Goal: Transaction & Acquisition: Download file/media

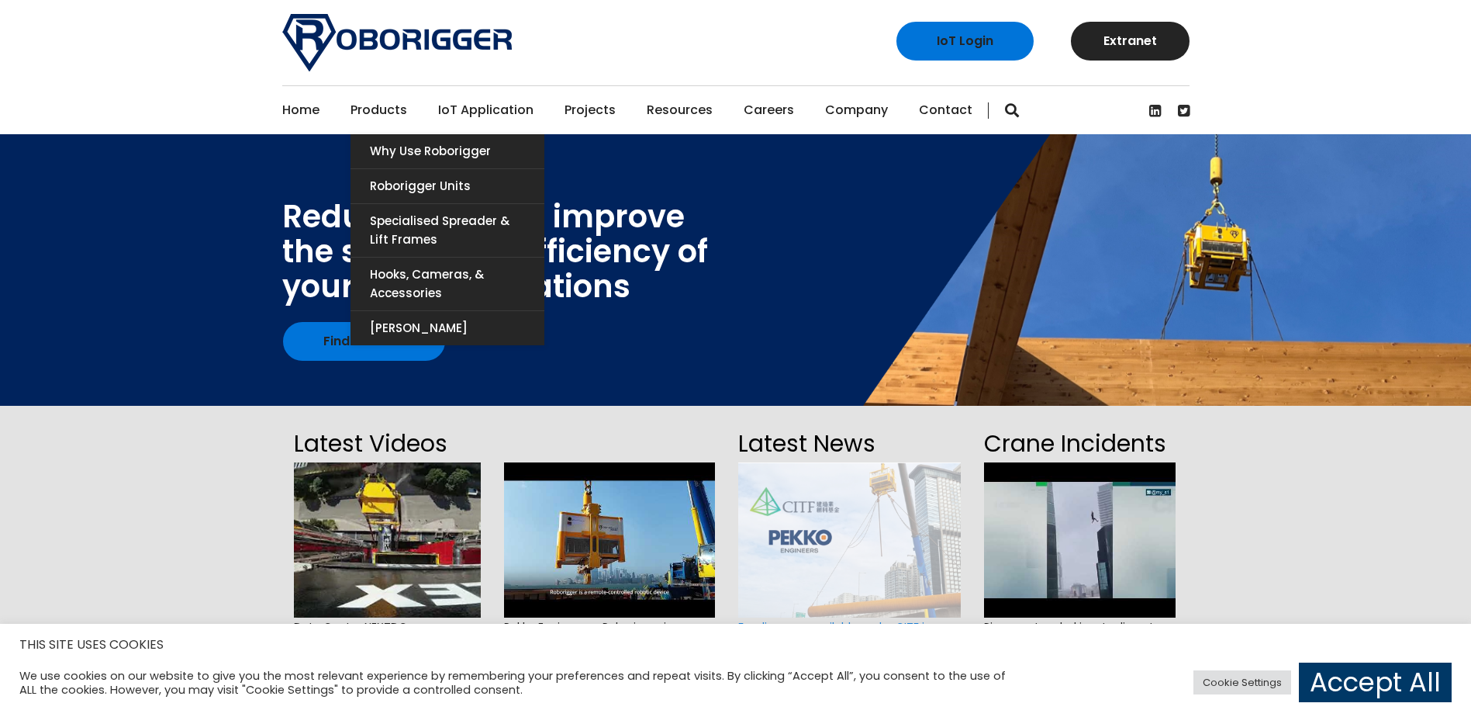
click at [374, 106] on link "Products" at bounding box center [379, 110] width 57 height 48
click at [402, 180] on link "Roborigger Units" at bounding box center [448, 186] width 194 height 34
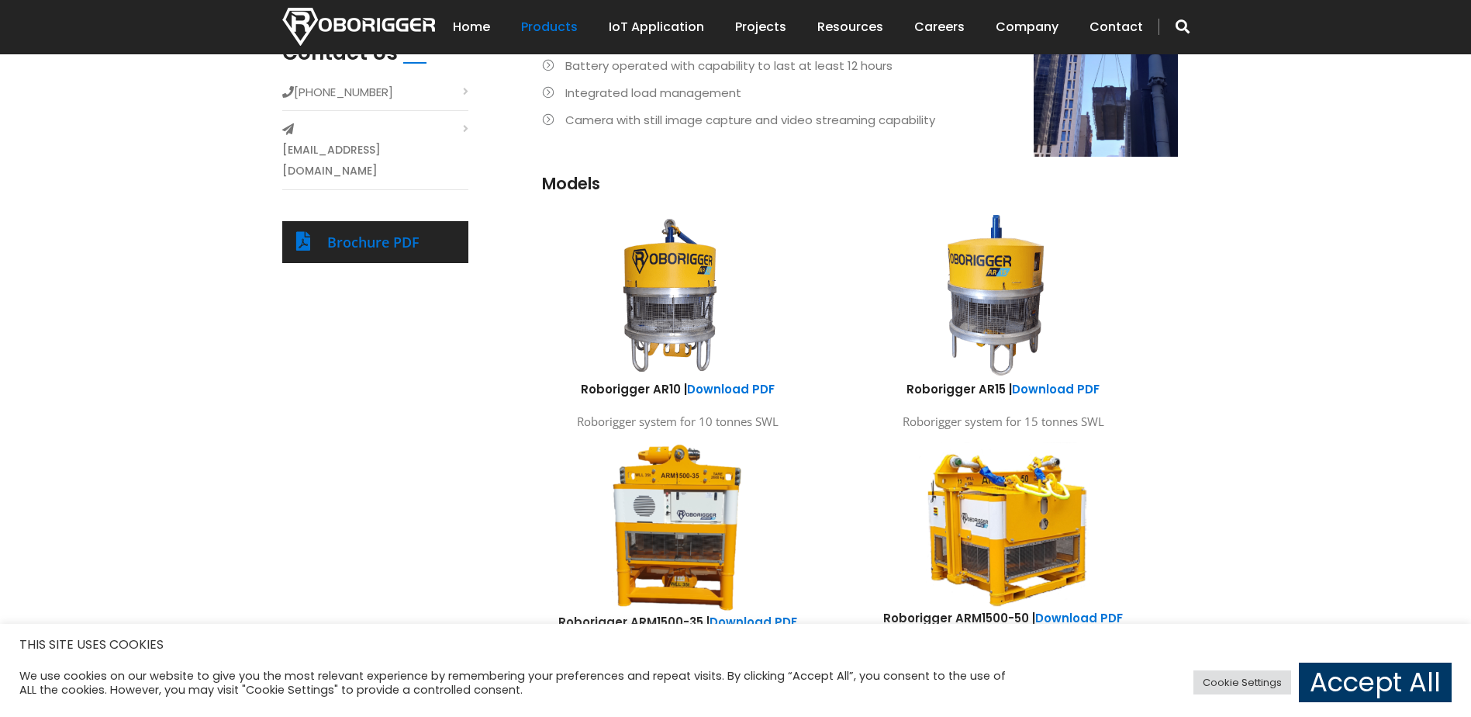
scroll to position [853, 0]
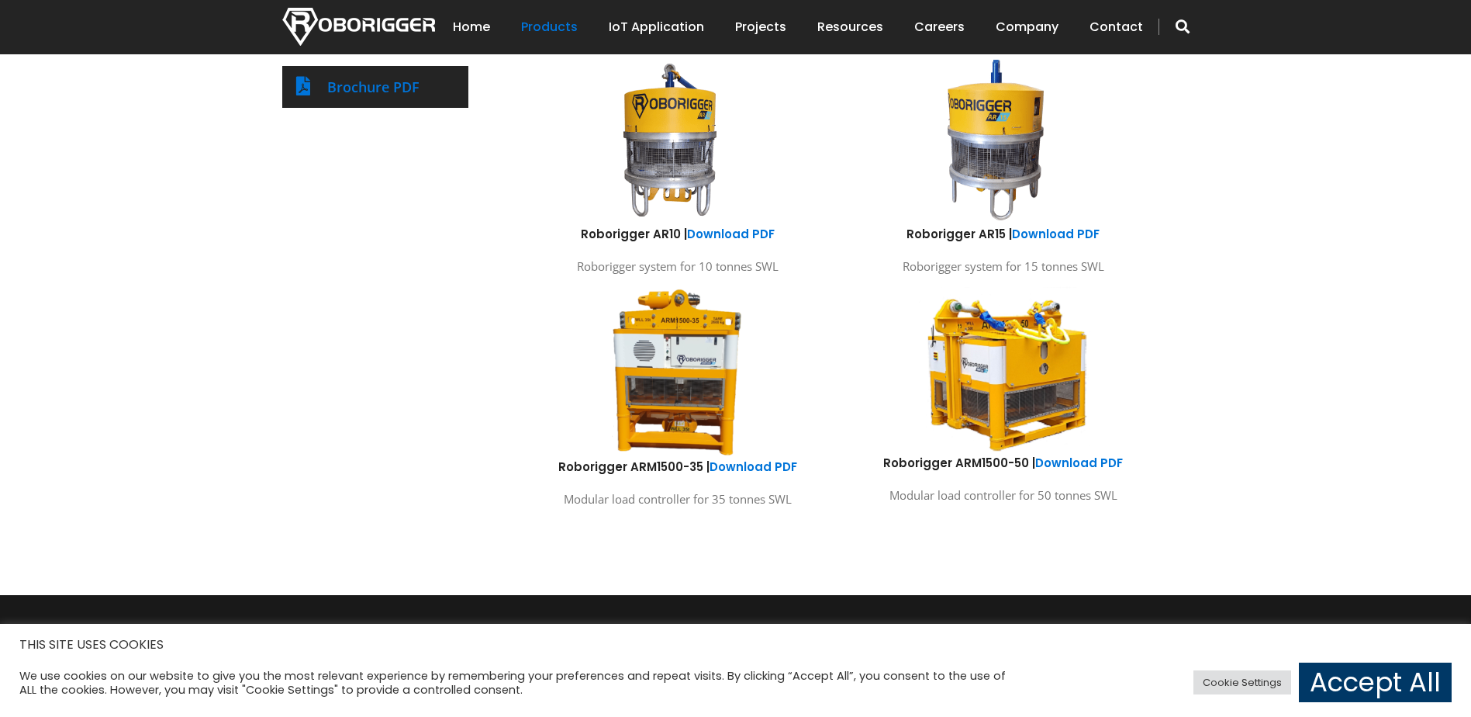
click at [1016, 386] on img at bounding box center [1003, 370] width 229 height 170
click at [1061, 465] on link "Download PDF" at bounding box center [1079, 462] width 88 height 16
click at [1103, 461] on link "Download PDF" at bounding box center [1079, 462] width 88 height 16
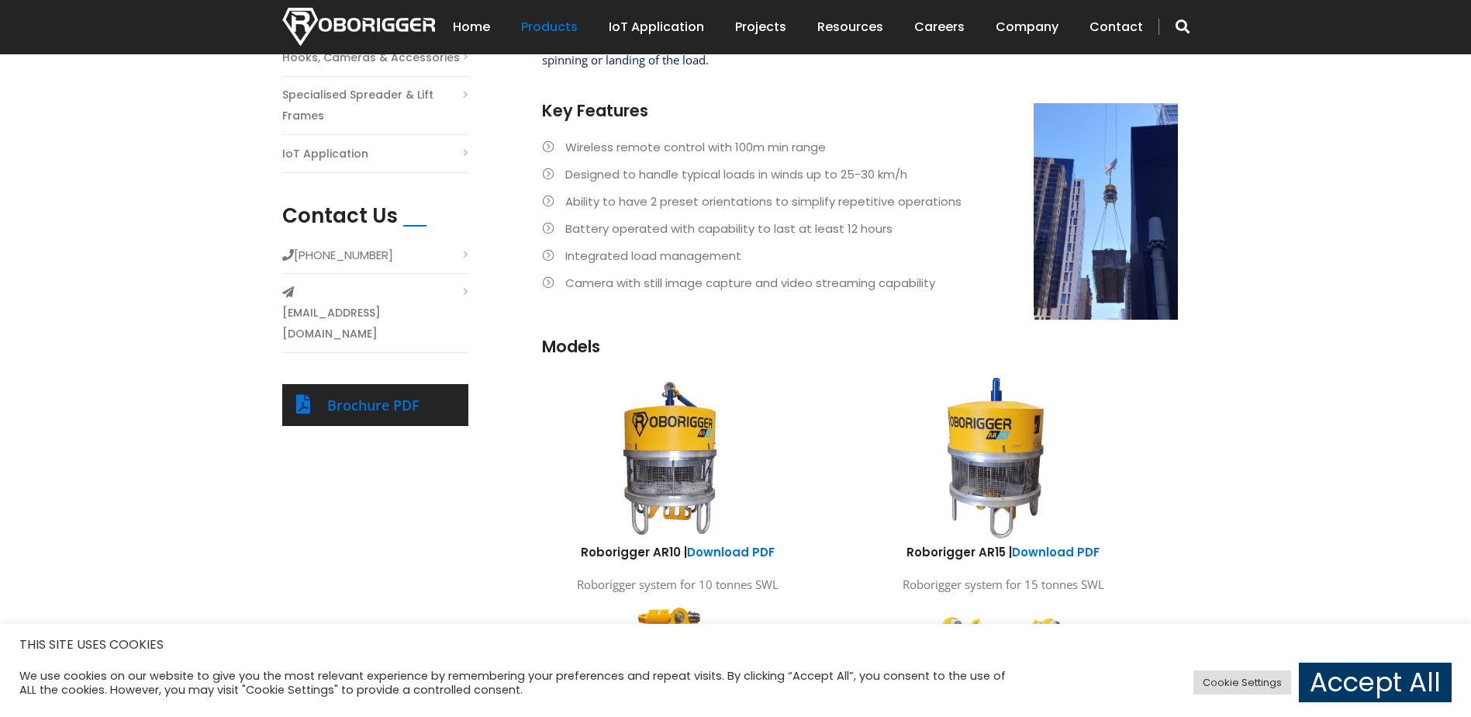
scroll to position [543, 0]
